Goal: Information Seeking & Learning: Check status

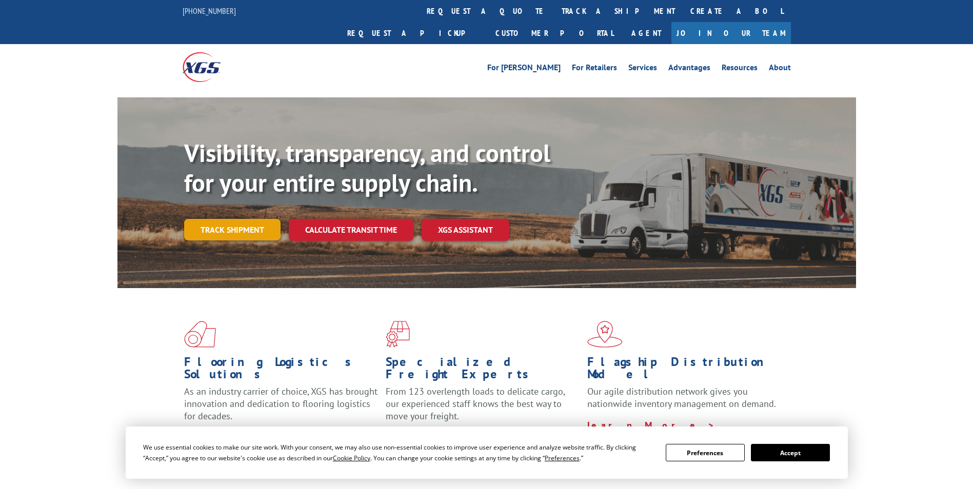
click at [233, 219] on link "Track shipment" at bounding box center [232, 230] width 96 height 22
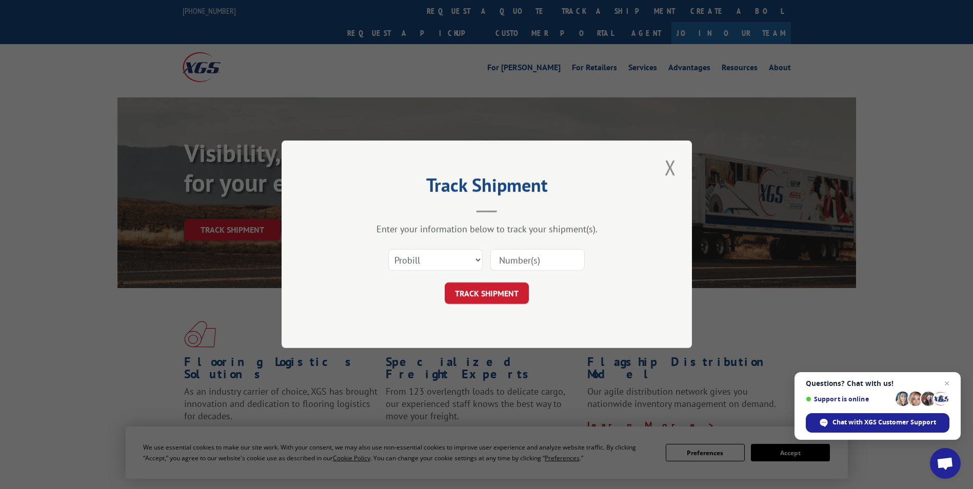
paste input "17401662"
type input "17401662"
click at [484, 289] on button "TRACK SHIPMENT" at bounding box center [487, 294] width 84 height 22
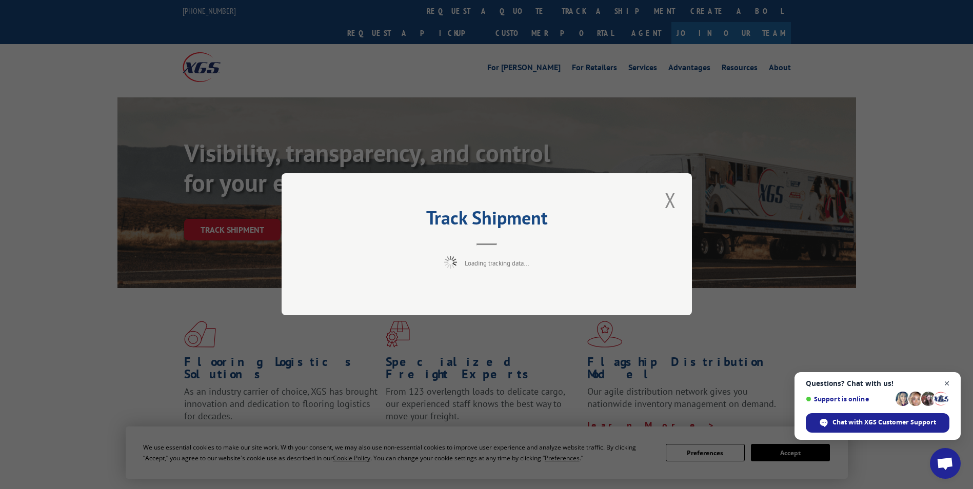
click at [947, 383] on span "Open chat" at bounding box center [947, 383] width 13 height 13
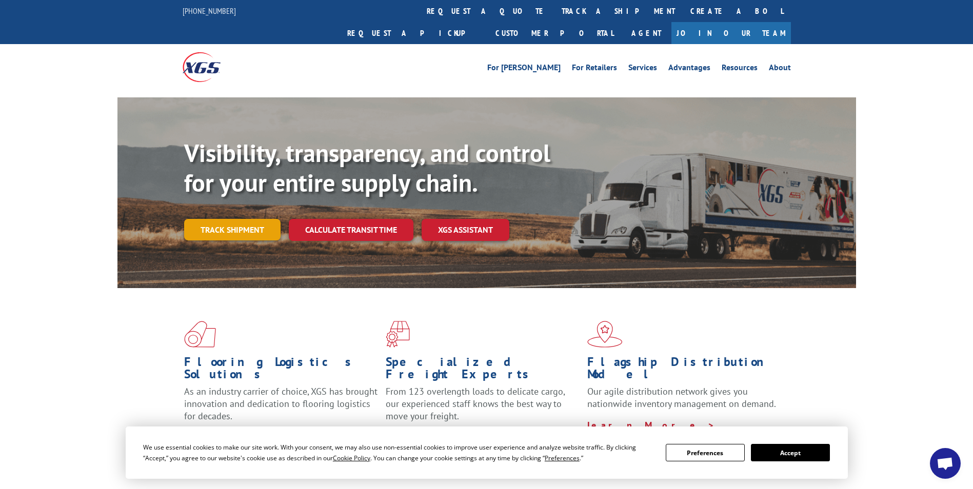
click at [244, 219] on link "Track shipment" at bounding box center [232, 230] width 96 height 22
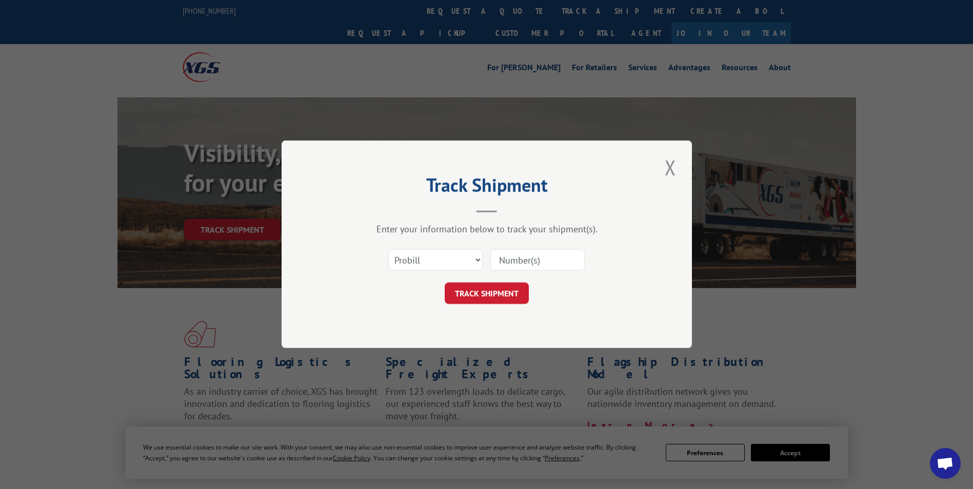
paste input "17401484"
type input "17401484"
click at [502, 302] on button "TRACK SHIPMENT" at bounding box center [487, 294] width 84 height 22
